Goal: Task Accomplishment & Management: Complete application form

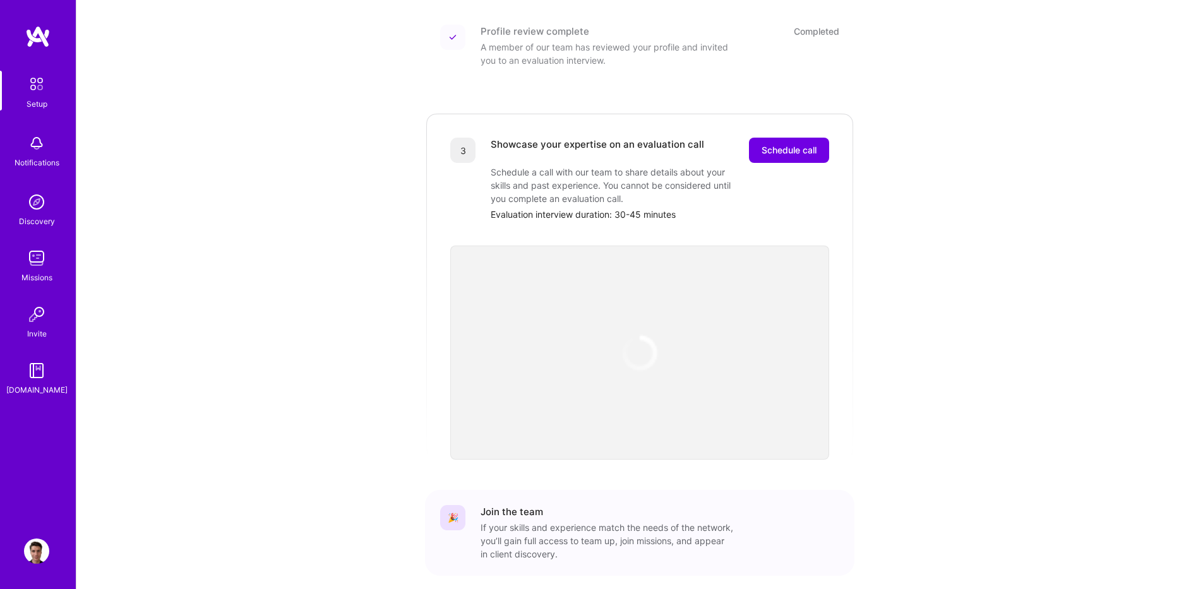
scroll to position [303, 0]
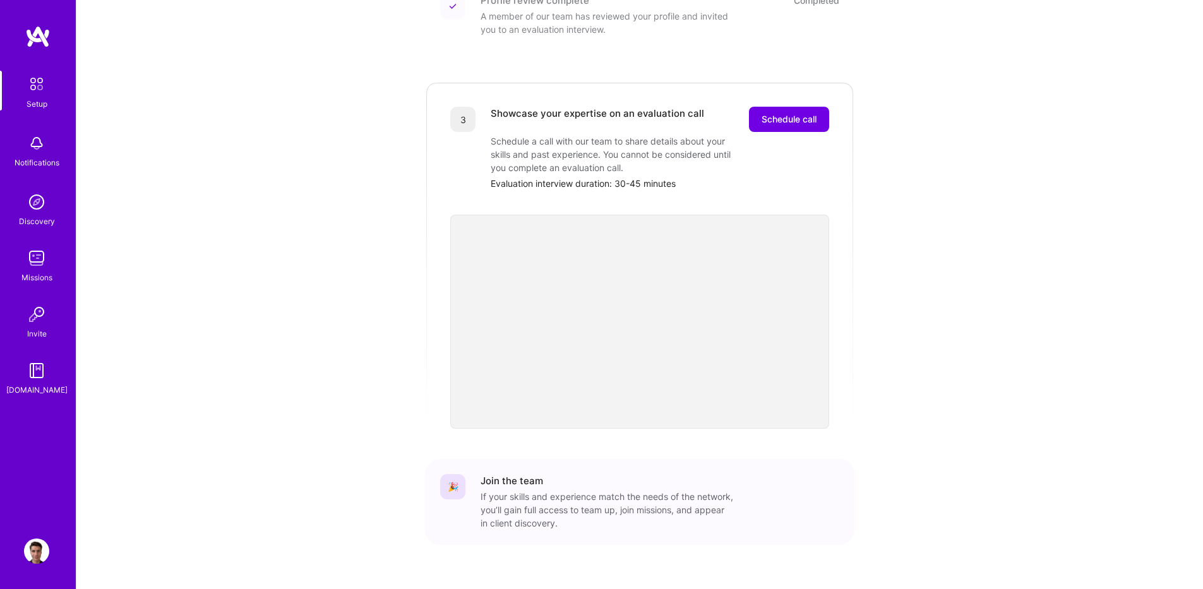
scroll to position [326, 0]
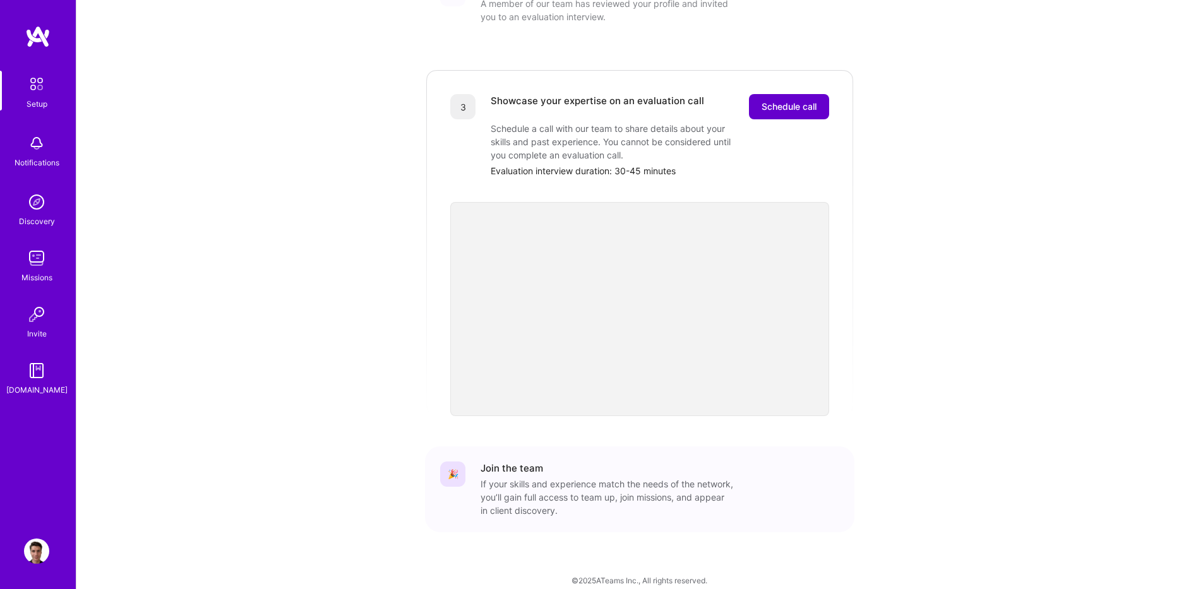
click at [795, 100] on span "Schedule call" at bounding box center [788, 106] width 55 height 13
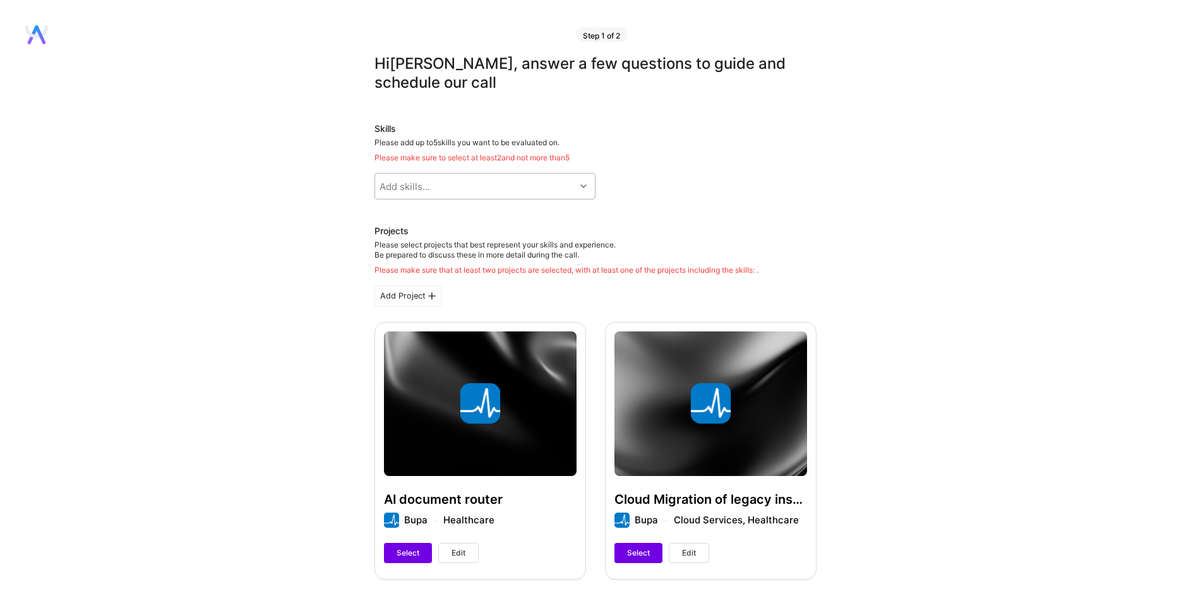
click at [526, 179] on div "Add skills..." at bounding box center [475, 186] width 200 height 25
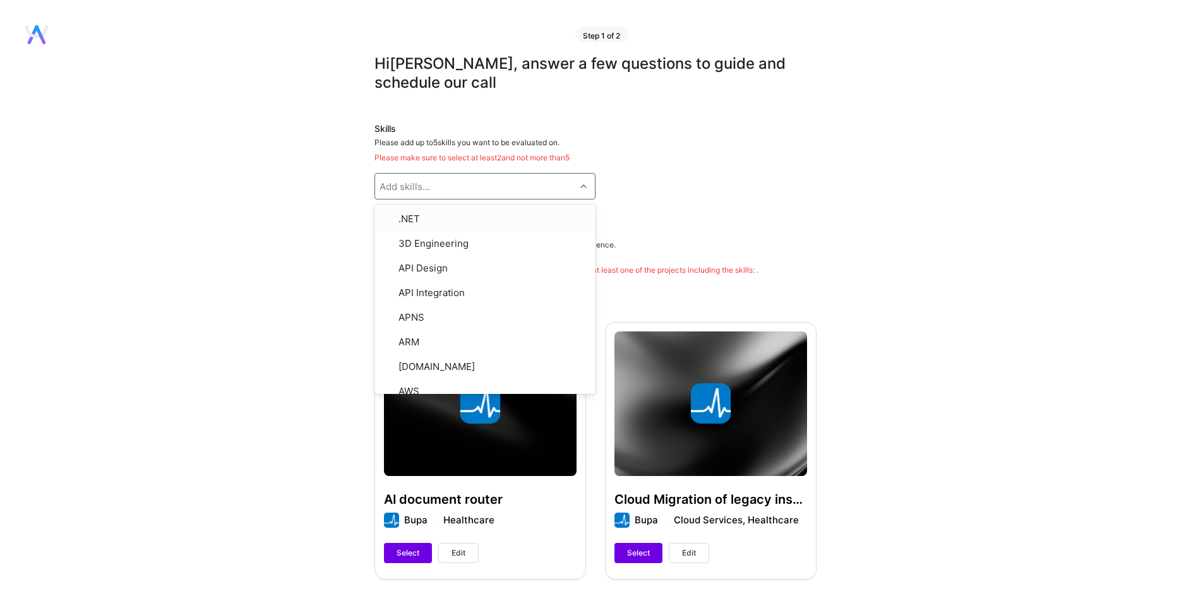
click at [669, 171] on div "Skills Please add up to 5 skills you want to be evaluated on. Please make sure …" at bounding box center [595, 160] width 442 height 77
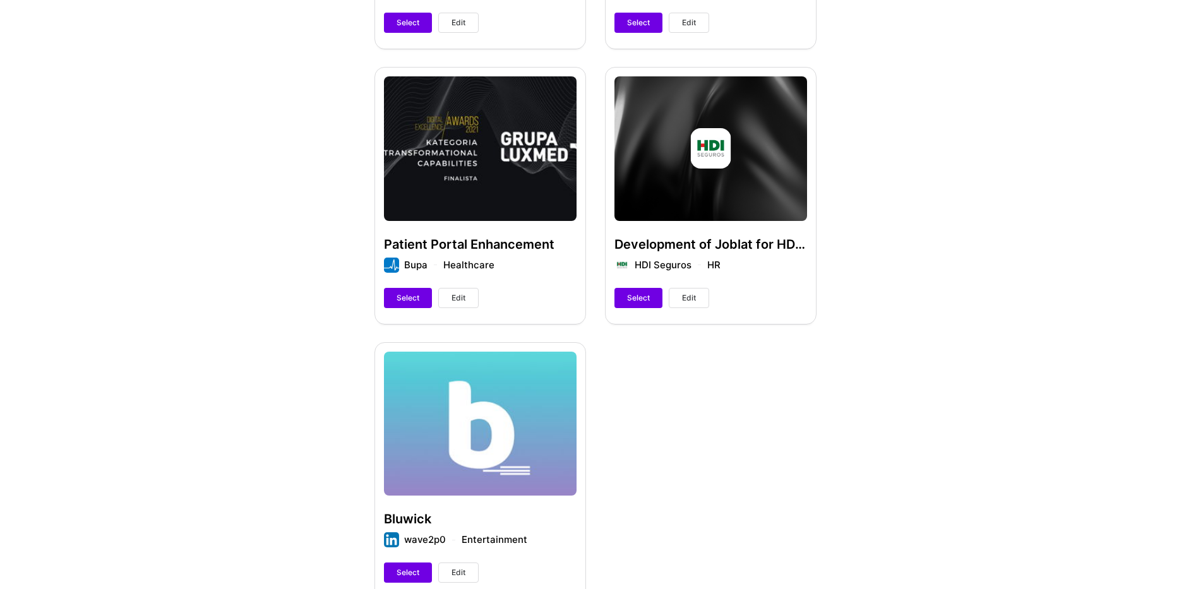
scroll to position [985, 0]
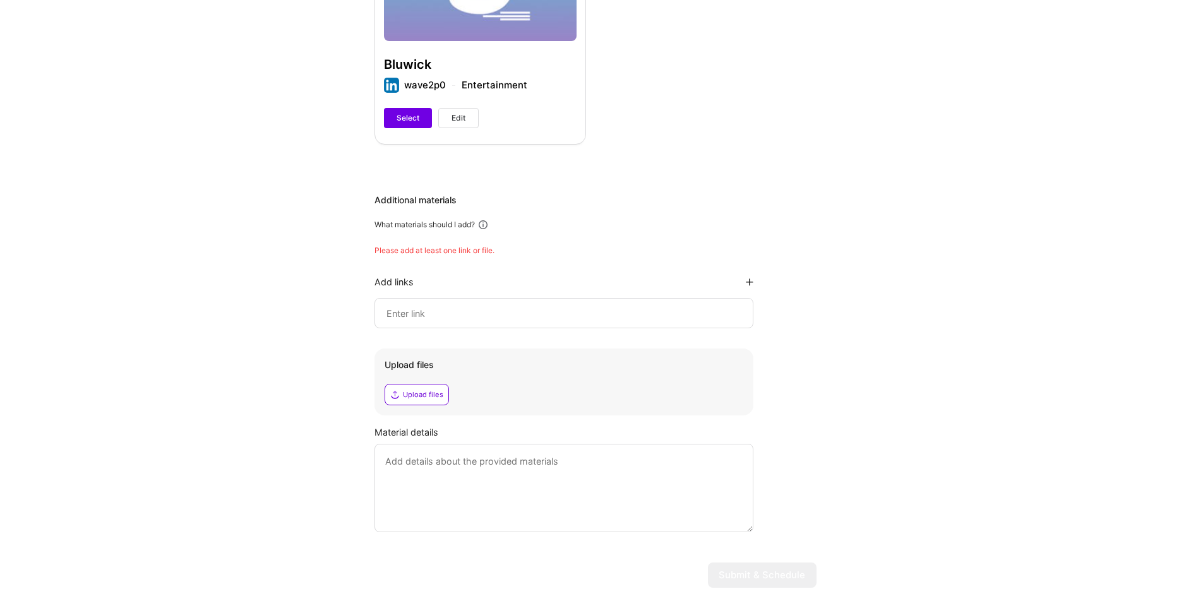
click at [559, 307] on input at bounding box center [563, 313] width 357 height 15
click at [708, 201] on div "Additional materials" at bounding box center [595, 200] width 442 height 13
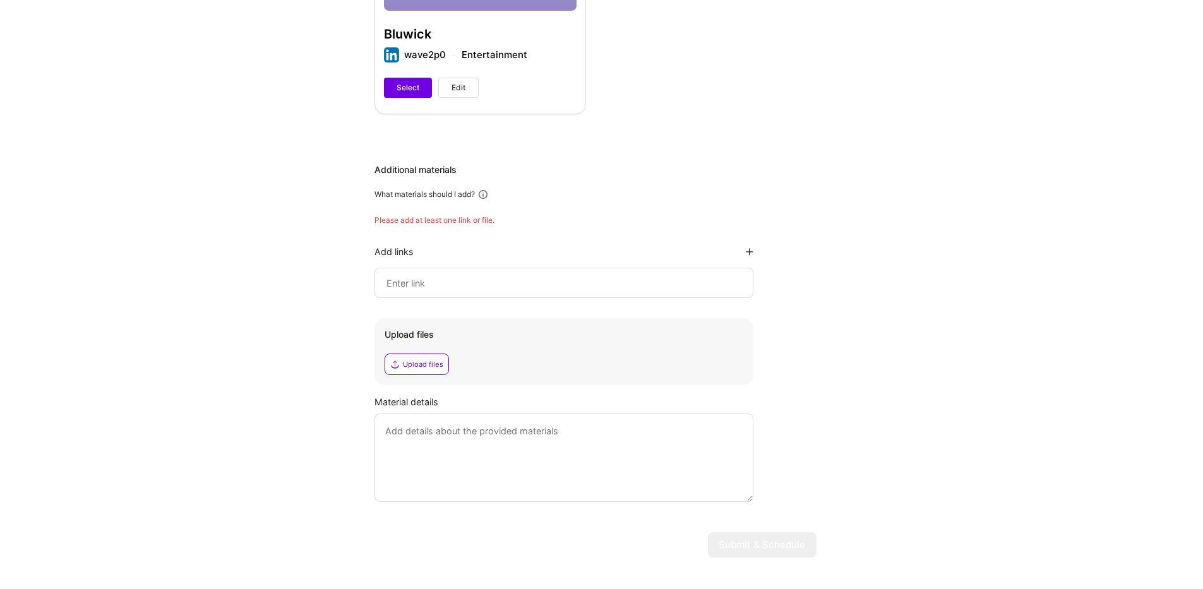
scroll to position [1036, 0]
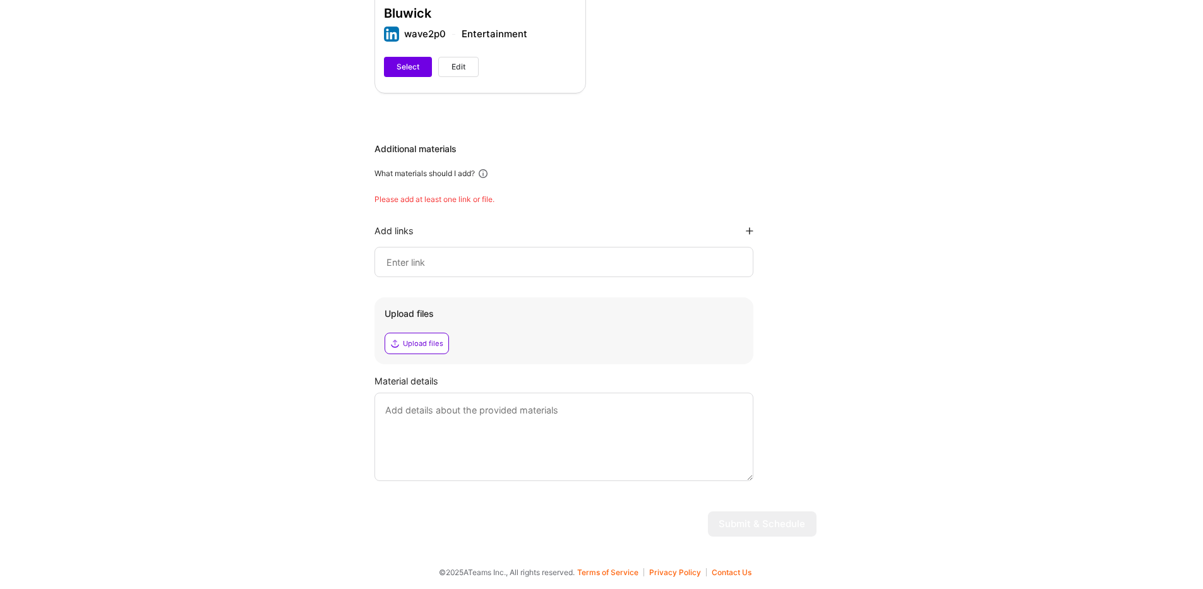
click at [593, 251] on div at bounding box center [563, 262] width 379 height 30
click at [589, 258] on input at bounding box center [563, 261] width 357 height 15
click at [534, 225] on div "Add links" at bounding box center [563, 231] width 379 height 12
click at [532, 434] on textarea at bounding box center [563, 437] width 379 height 88
click at [518, 388] on div "Material details" at bounding box center [595, 380] width 442 height 13
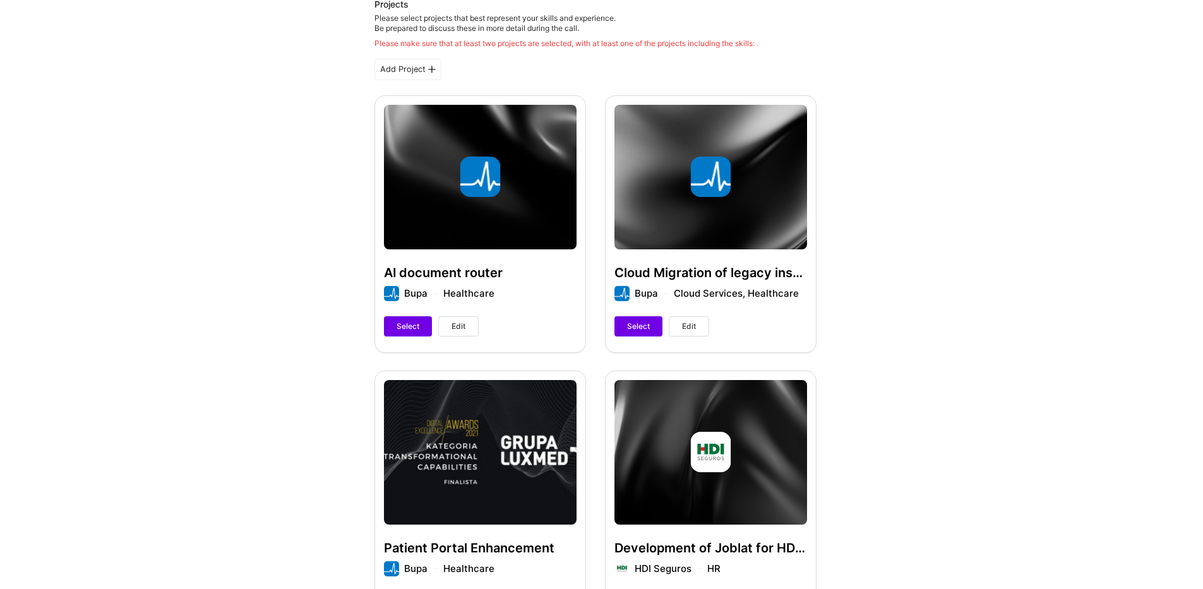
scroll to position [203, 0]
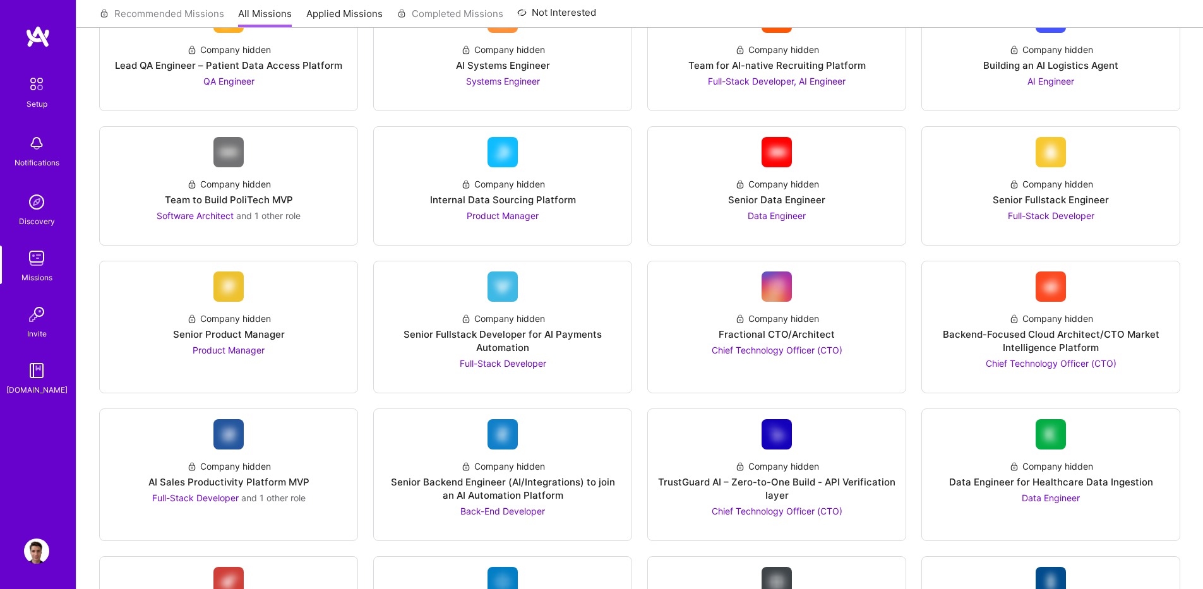
scroll to position [379, 0]
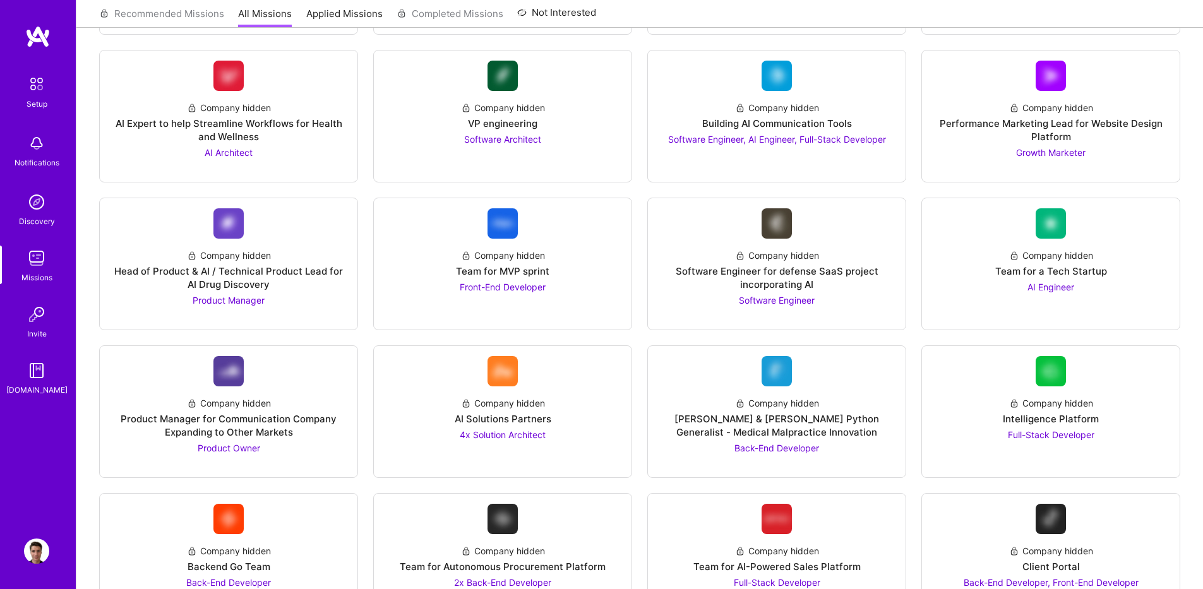
scroll to position [1742, 0]
